Goal: Information Seeking & Learning: Learn about a topic

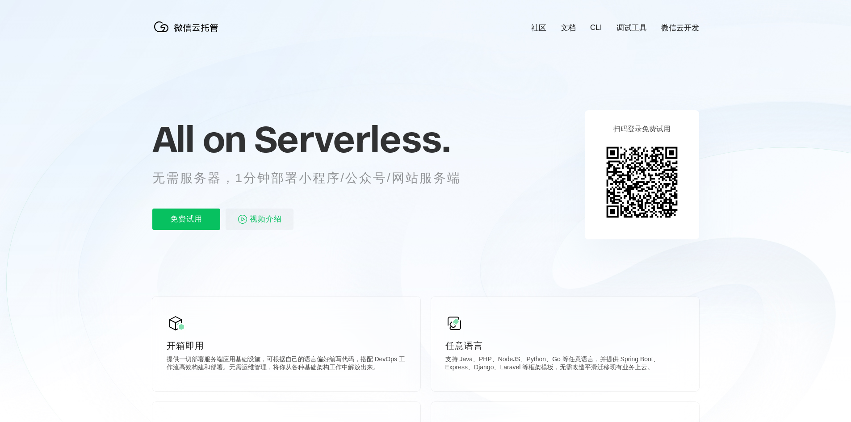
scroll to position [0, 1589]
click at [208, 178] on p "无需服务器，1分钟部署小程序/公众号/网站服务端" at bounding box center [314, 178] width 325 height 18
drag, startPoint x: 208, startPoint y: 178, endPoint x: 270, endPoint y: 181, distance: 61.7
click at [270, 181] on p "无需服务器，1分钟部署小程序/公众号/网站服务端" at bounding box center [314, 178] width 325 height 18
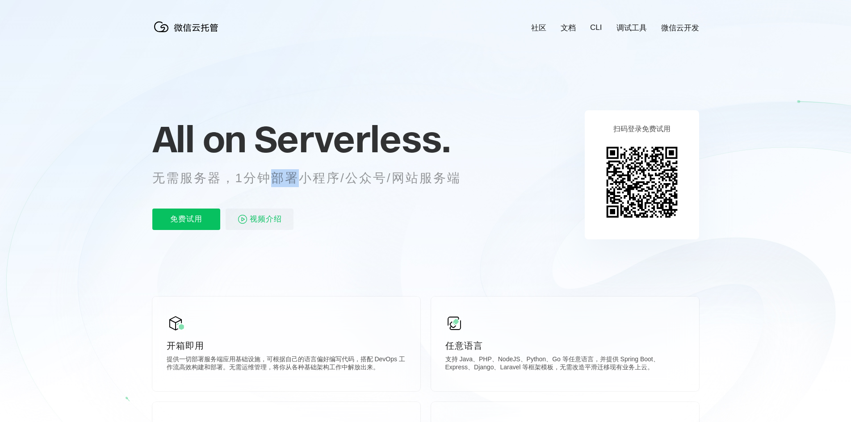
click at [270, 181] on p "无需服务器，1分钟部署小程序/公众号/网站服务端" at bounding box center [314, 178] width 325 height 18
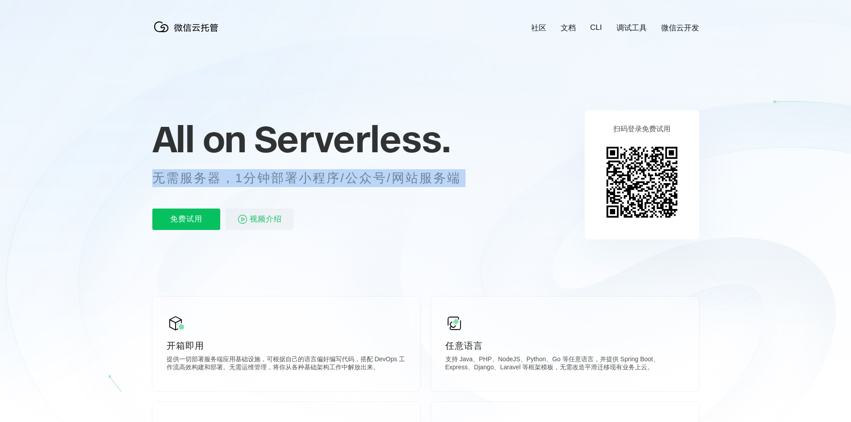
click at [270, 181] on p "无需服务器，1分钟部署小程序/公众号/网站服务端" at bounding box center [314, 178] width 325 height 18
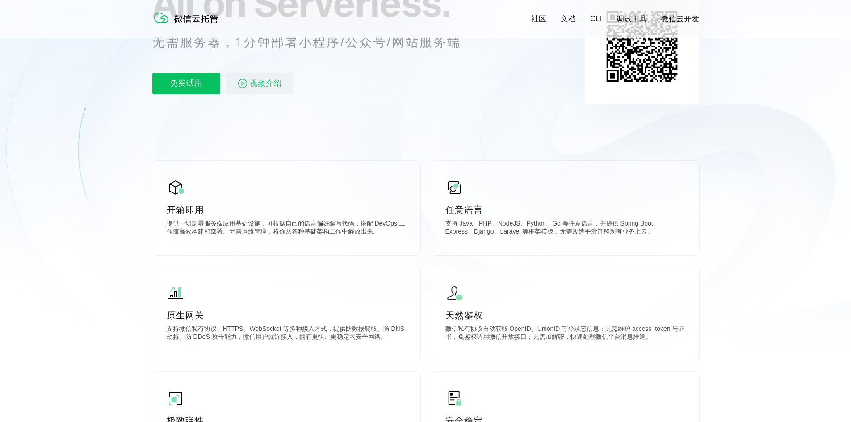
scroll to position [179, 0]
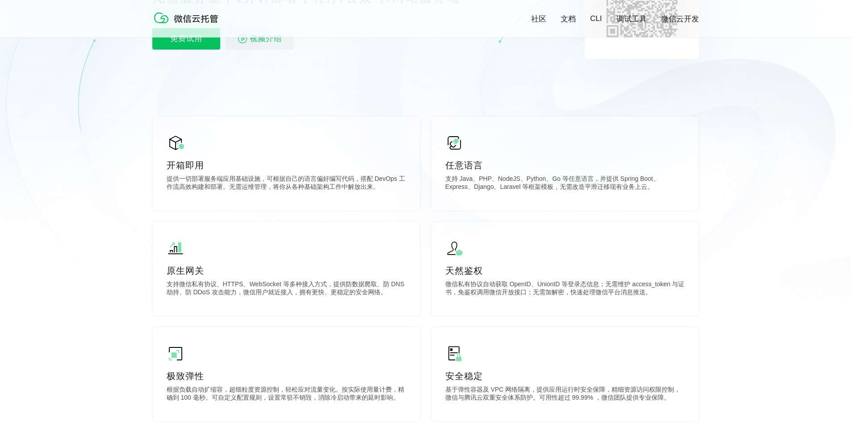
click at [270, 181] on p "提供一切部署服务端应用基础设施，可根据自己的语言偏好编写代码，搭配 DevOps 工作流高效构建和部署。无需运维管理，将你从各种基础架构工作中解放出来。" at bounding box center [287, 184] width 240 height 18
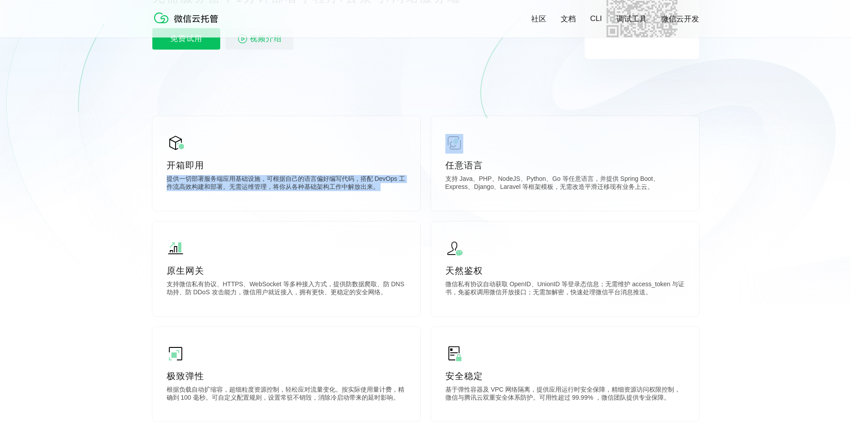
click at [270, 181] on p "提供一切部署服务端应用基础设施，可根据自己的语言偏好编写代码，搭配 DevOps 工作流高效构建和部署。无需运维管理，将你从各种基础架构工作中解放出来。" at bounding box center [287, 184] width 240 height 18
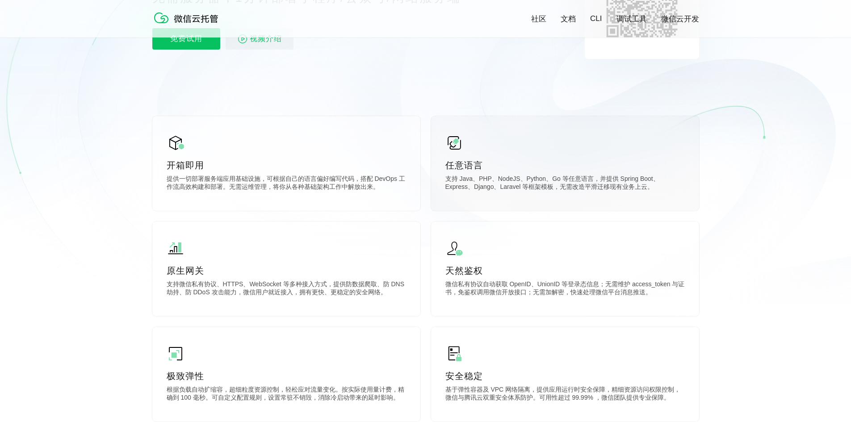
click at [466, 183] on p "支持 Java、PHP、NodeJS、Python、Go 等任意语言，并提供 Spring Boot、Express、Django、Laravel 等框架模板…" at bounding box center [566, 184] width 240 height 18
drag, startPoint x: 466, startPoint y: 183, endPoint x: 553, endPoint y: 183, distance: 87.6
click at [553, 183] on p "支持 Java、PHP、NodeJS、Python、Go 等任意语言，并提供 Spring Boot、Express、Django、Laravel 等框架模板…" at bounding box center [566, 184] width 240 height 18
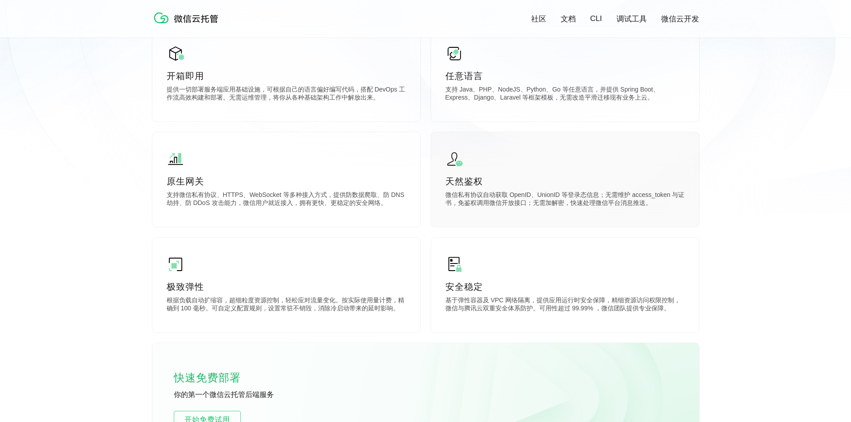
click at [518, 198] on p "微信私有协议自动获取 OpenID、UnionID 等登录态信息；无需维护 access_token 与证书，免鉴权调用微信开放接口；无需加解密，快速处理微信…" at bounding box center [566, 200] width 240 height 18
drag, startPoint x: 518, startPoint y: 198, endPoint x: 545, endPoint y: 198, distance: 26.8
click at [545, 198] on p "微信私有协议自动获取 OpenID、UnionID 等登录态信息；无需维护 access_token 与证书，免鉴权调用微信开放接口；无需加解密，快速处理微信…" at bounding box center [566, 200] width 240 height 18
drag, startPoint x: 545, startPoint y: 198, endPoint x: 525, endPoint y: 199, distance: 20.6
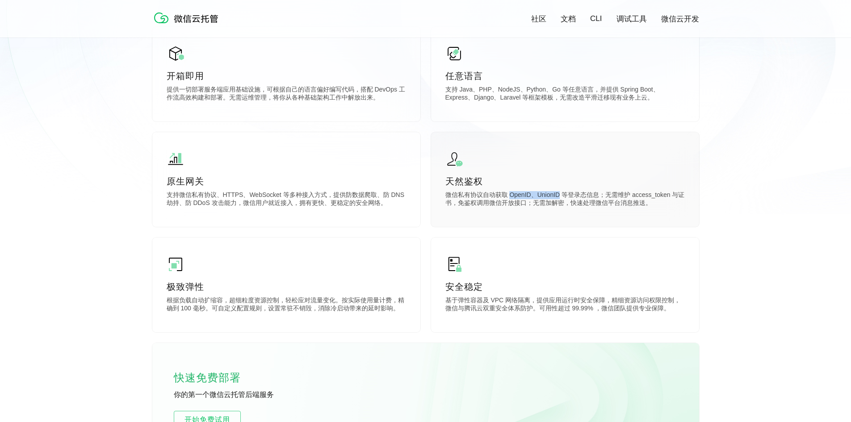
click at [525, 199] on p "微信私有协议自动获取 OpenID、UnionID 等登录态信息；无需维护 access_token 与证书，免鉴权调用微信开放接口；无需加解密，快速处理微信…" at bounding box center [566, 200] width 240 height 18
drag, startPoint x: 525, startPoint y: 199, endPoint x: 535, endPoint y: 201, distance: 10.0
click at [535, 201] on p "微信私有协议自动获取 OpenID、UnionID 等登录态信息；无需维护 access_token 与证书，免鉴权调用微信开放接口；无需加解密，快速处理微信…" at bounding box center [566, 200] width 240 height 18
click at [536, 199] on p "微信私有协议自动获取 OpenID、UnionID 等登录态信息；无需维护 access_token 与证书，免鉴权调用微信开放接口；无需加解密，快速处理微信…" at bounding box center [566, 200] width 240 height 18
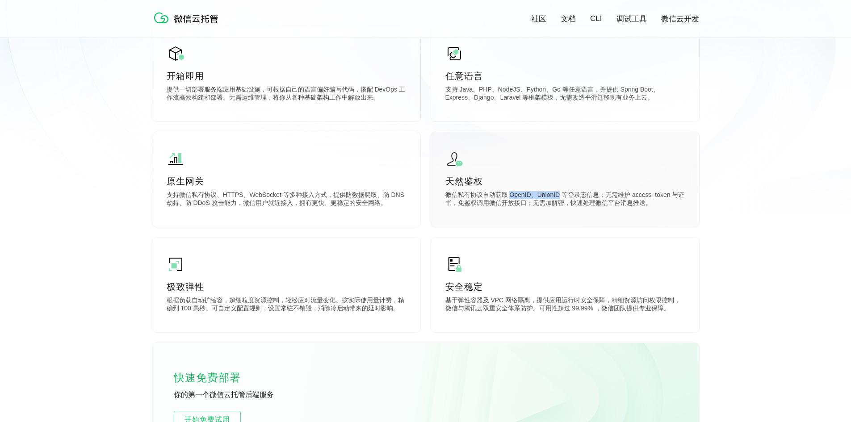
drag, startPoint x: 536, startPoint y: 199, endPoint x: 520, endPoint y: 198, distance: 16.1
click at [520, 198] on p "微信私有协议自动获取 OpenID、UnionID 等登录态信息；无需维护 access_token 与证书，免鉴权调用微信开放接口；无需加解密，快速处理微信…" at bounding box center [566, 200] width 240 height 18
drag, startPoint x: 520, startPoint y: 198, endPoint x: 537, endPoint y: 198, distance: 16.6
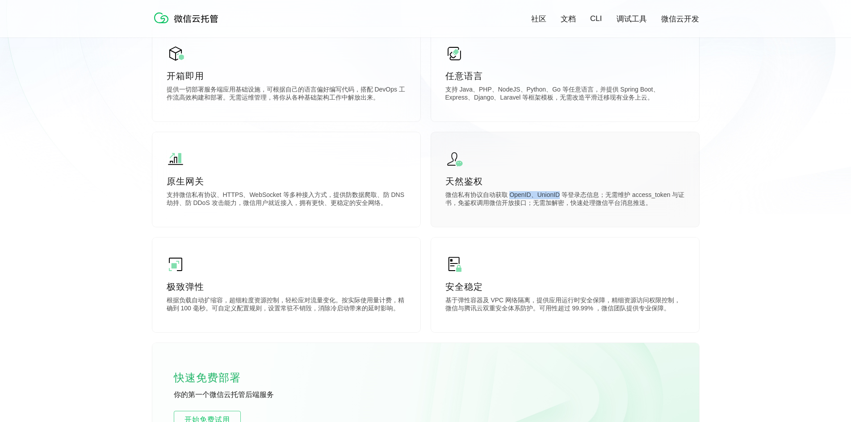
click at [537, 198] on p "微信私有协议自动获取 OpenID、UnionID 等登录态信息；无需维护 access_token 与证书，免鉴权调用微信开放接口；无需加解密，快速处理微信…" at bounding box center [566, 200] width 240 height 18
click at [211, 197] on p "支持微信私有协议、HTTPS、WebSocket 等多种接入方式，提供防数据爬取、防 DNS 劫持、防 DDoS 攻击能力，微信用户就近接入，拥有更快、更稳定…" at bounding box center [287, 200] width 240 height 18
click at [237, 198] on p "支持微信私有协议、HTTPS、WebSocket 等多种接入方式，提供防数据爬取、防 DNS 劫持、防 DDoS 攻击能力，微信用户就近接入，拥有更快、更稳定…" at bounding box center [287, 200] width 240 height 18
click at [261, 198] on p "支持微信私有协议、HTTPS、WebSocket 等多种接入方式，提供防数据爬取、防 DNS 劫持、防 DDoS 攻击能力，微信用户就近接入，拥有更快、更稳定…" at bounding box center [287, 200] width 240 height 18
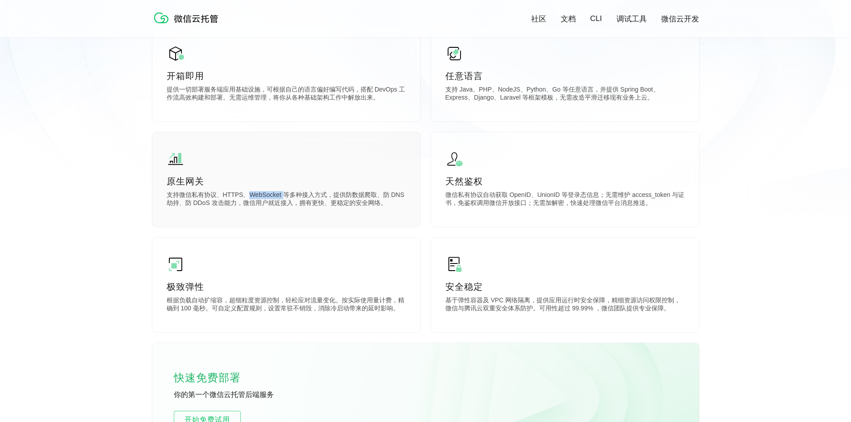
click at [261, 198] on p "支持微信私有协议、HTTPS、WebSocket 等多种接入方式，提供防数据爬取、防 DNS 劫持、防 DDoS 攻击能力，微信用户就近接入，拥有更快、更稳定…" at bounding box center [287, 200] width 240 height 18
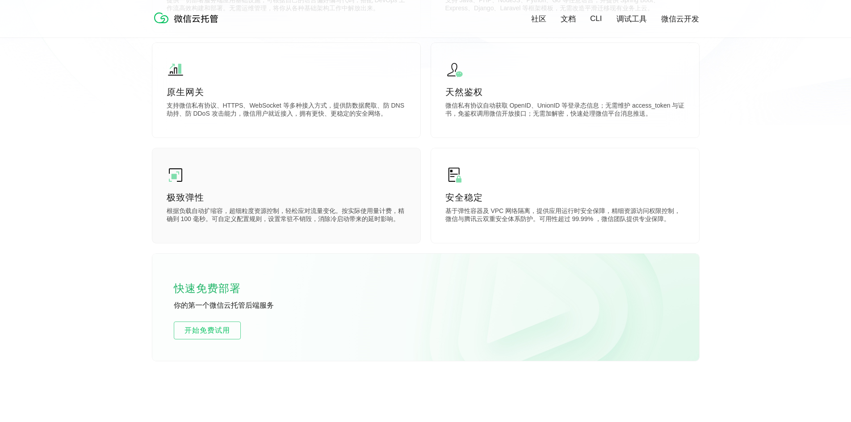
click at [257, 214] on p "根据负载自动扩缩容，超细粒度资源控制，轻松应对流量变化。按实际使用量计费，精确到 100 毫秒。可自定义配置规则，设置常驻不销毁，消除冷启动带来的延时影响。" at bounding box center [287, 216] width 240 height 18
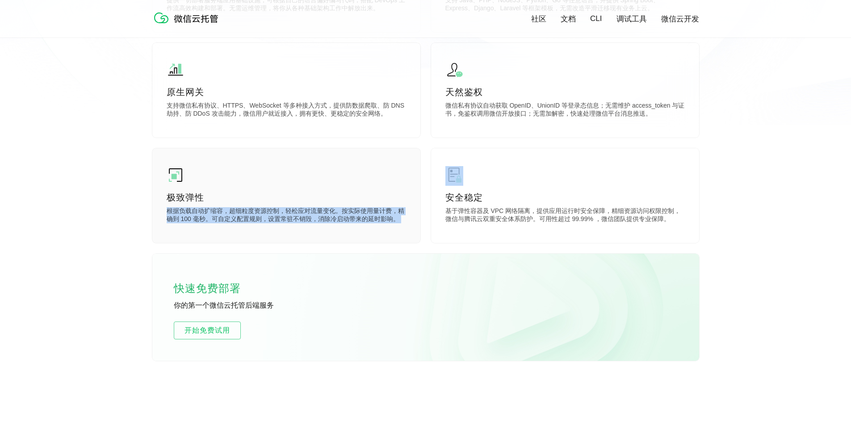
click at [257, 214] on p "根据负载自动扩缩容，超细粒度资源控制，轻松应对流量变化。按实际使用量计费，精确到 100 毫秒。可自定义配置规则，设置常驻不销毁，消除冷启动带来的延时影响。" at bounding box center [287, 216] width 240 height 18
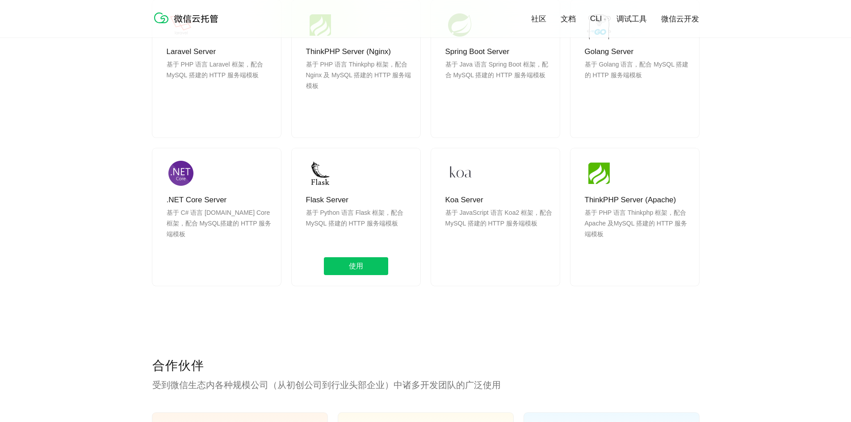
scroll to position [1162, 0]
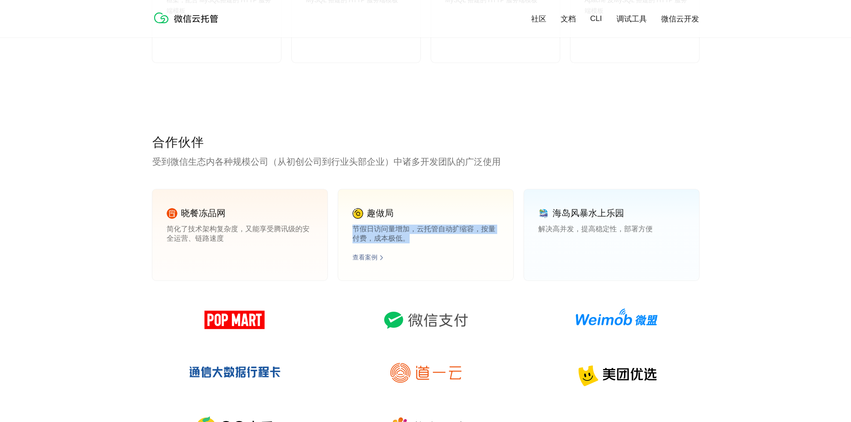
drag, startPoint x: 355, startPoint y: 233, endPoint x: 410, endPoint y: 243, distance: 56.2
click at [410, 243] on p "节假日访问量增加，云托管自动扩缩容，按量付费，成本极低。" at bounding box center [426, 234] width 147 height 18
click at [556, 235] on p "解决高并发，提高稳定性，部署方便" at bounding box center [612, 234] width 147 height 18
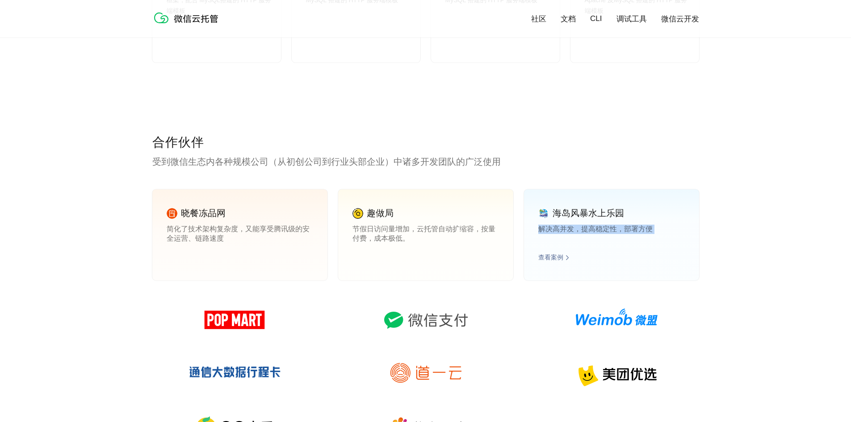
click at [556, 235] on p "解决高并发，提高稳定性，部署方便" at bounding box center [612, 234] width 147 height 18
click at [426, 235] on p "节假日访问量增加，云托管自动扩缩容，按量付费，成本极低。" at bounding box center [426, 234] width 147 height 18
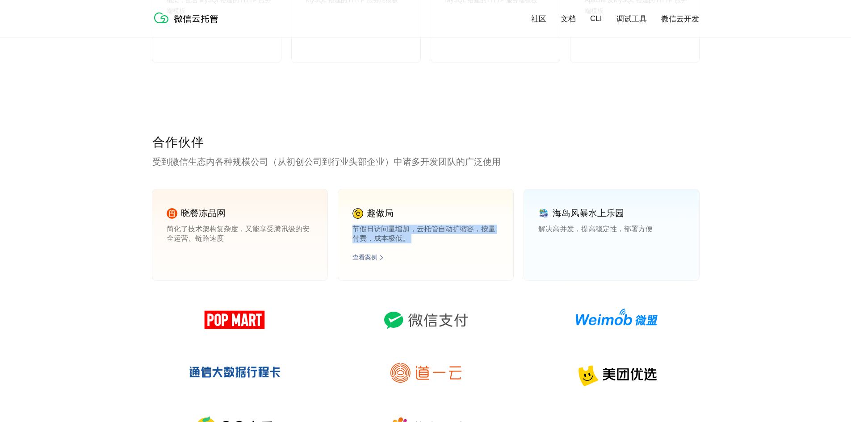
click at [426, 235] on p "节假日访问量增加，云托管自动扩缩容，按量付费，成本极低。" at bounding box center [426, 234] width 147 height 18
click at [538, 233] on div "海岛风暴水上乐园 解决高并发，提高稳定性，部署方便 查看案例" at bounding box center [611, 235] width 175 height 91
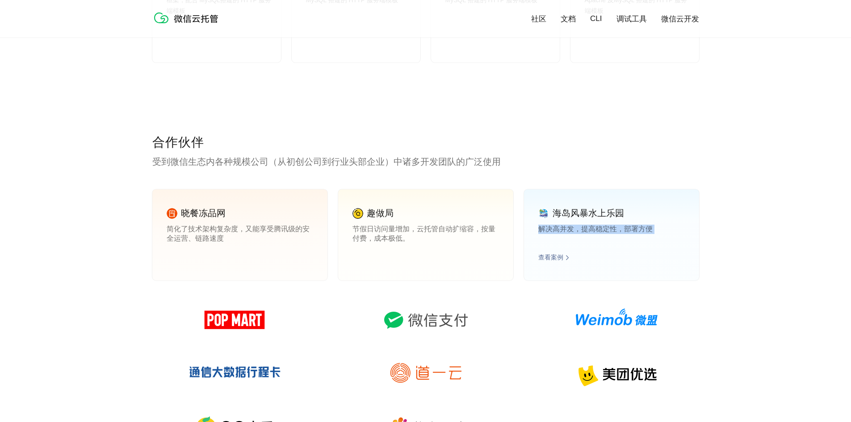
click at [538, 233] on div "海岛风暴水上乐园 解决高并发，提高稳定性，部署方便 查看案例" at bounding box center [611, 235] width 175 height 91
click at [358, 233] on p "节假日访问量增加，云托管自动扩缩容，按量付费，成本极低。" at bounding box center [426, 234] width 147 height 18
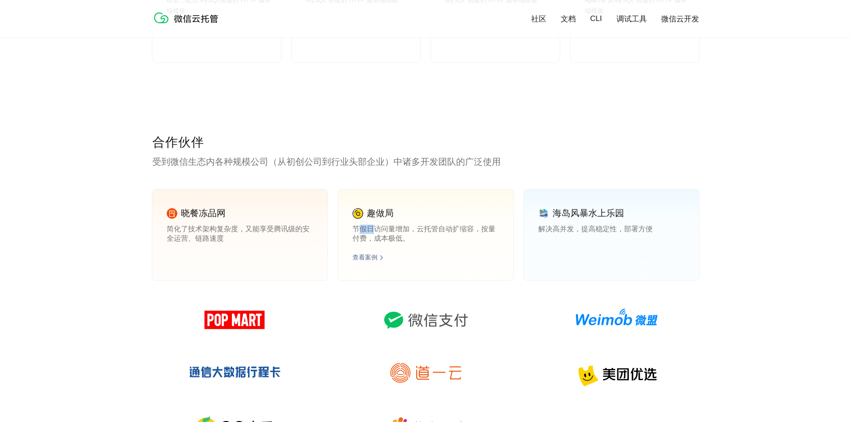
click at [358, 233] on p "节假日访问量增加，云托管自动扩缩容，按量付费，成本极低。" at bounding box center [426, 234] width 147 height 18
click at [223, 236] on p "简化了技术架构复杂度，又能享受腾讯级的安全运营、链路速度" at bounding box center [240, 234] width 147 height 18
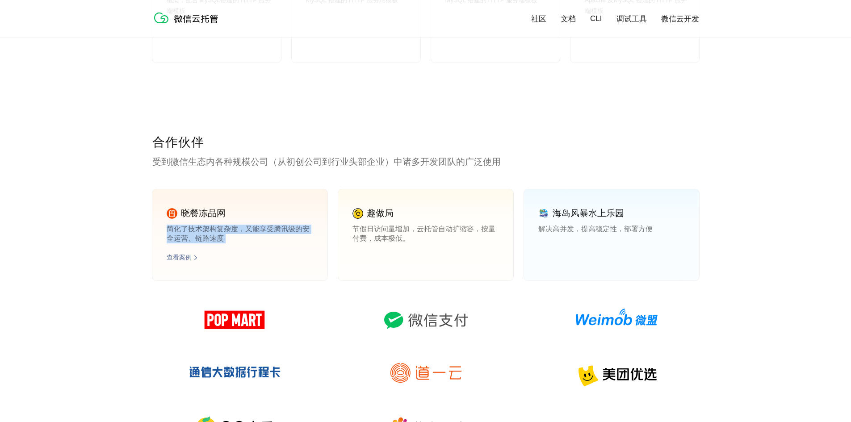
click at [223, 236] on p "简化了技术架构复杂度，又能享受腾讯级的安全运营、链路速度" at bounding box center [240, 234] width 147 height 18
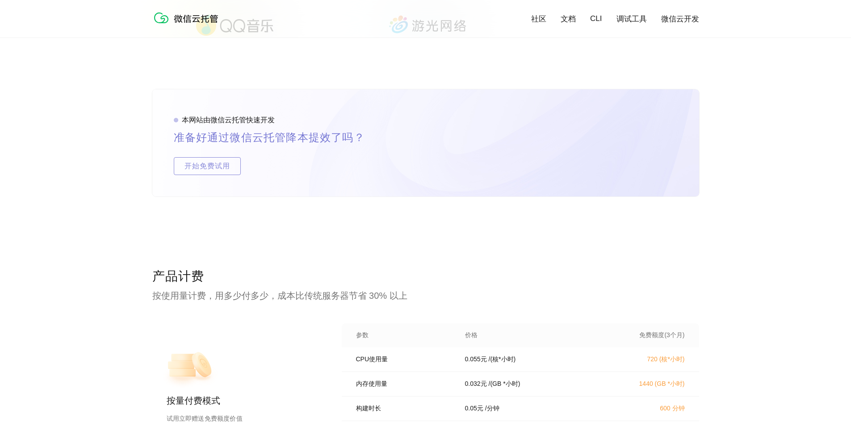
scroll to position [1743, 0]
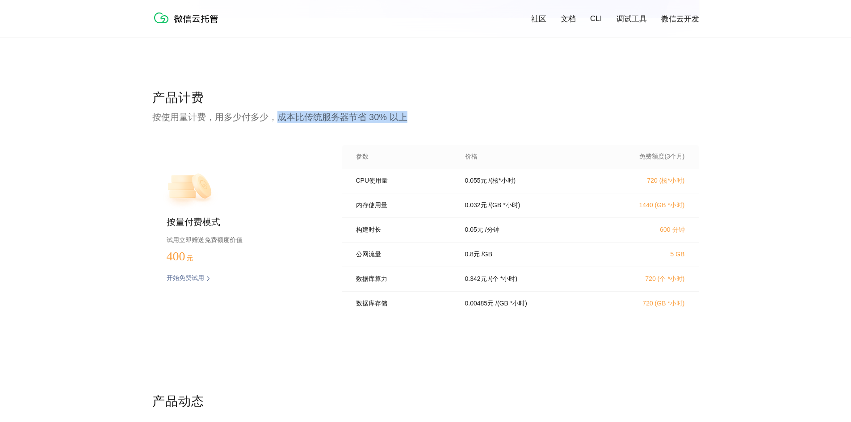
drag, startPoint x: 277, startPoint y: 123, endPoint x: 436, endPoint y: 122, distance: 159.1
click at [436, 122] on p "按使用量计费，用多少付多少，成本比传统服务器节省 30% 以上" at bounding box center [425, 117] width 547 height 13
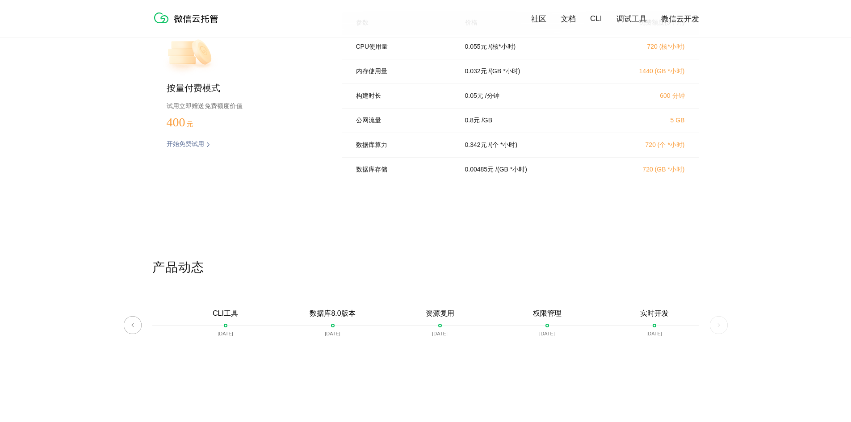
scroll to position [1922, 0]
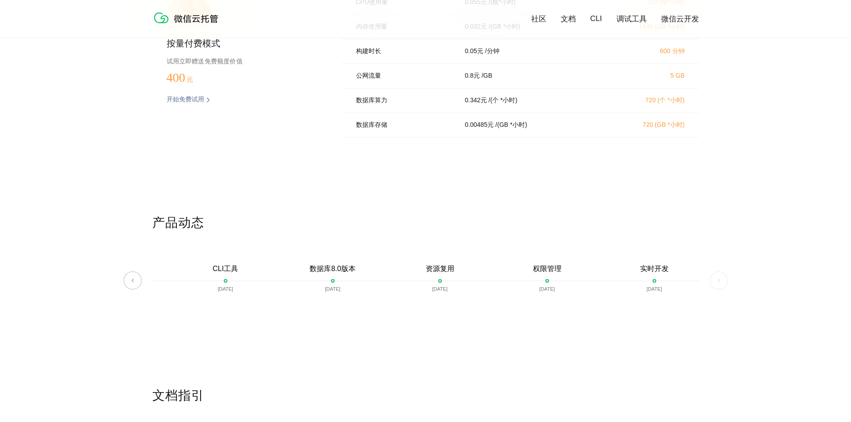
click at [719, 282] on img at bounding box center [719, 281] width 18 height 18
click at [660, 292] on p "[DATE]" at bounding box center [655, 288] width 16 height 5
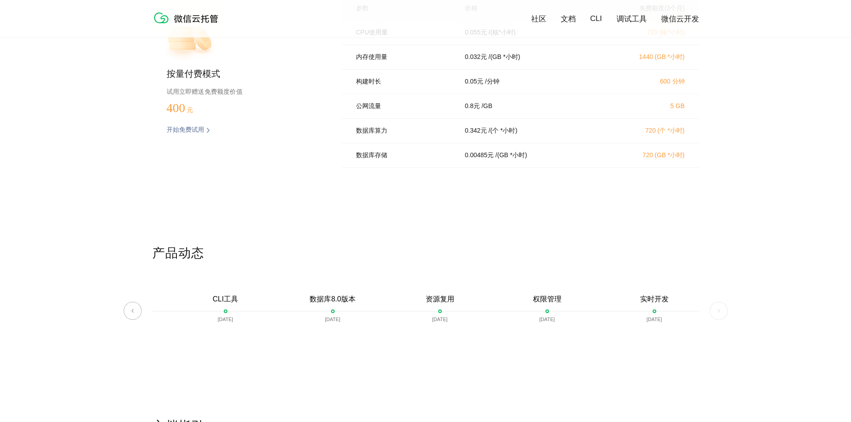
scroll to position [1757, 0]
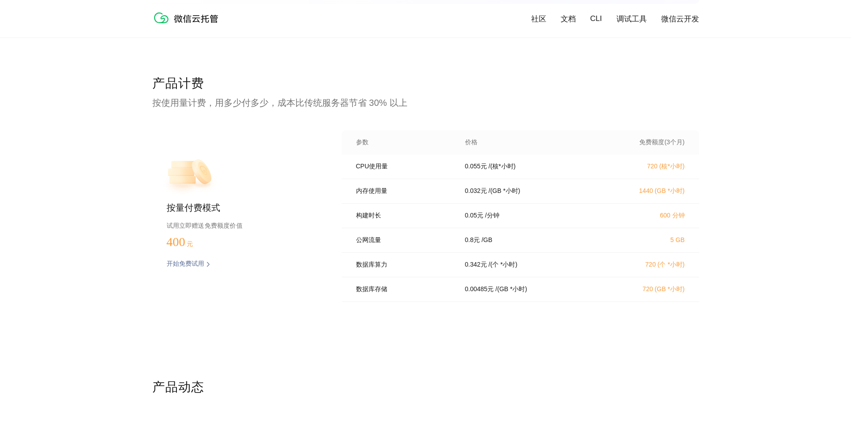
click at [534, 21] on link "社区" at bounding box center [538, 19] width 15 height 10
click at [688, 19] on link "微信云开发" at bounding box center [680, 19] width 38 height 10
